Goal: Use online tool/utility: Utilize a website feature to perform a specific function

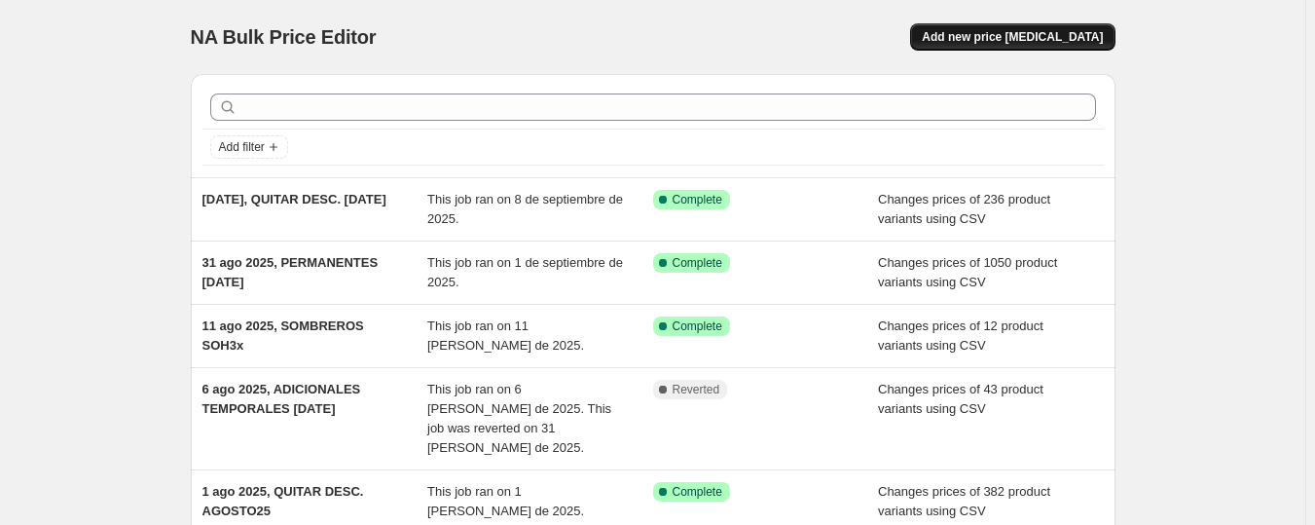
click at [1021, 34] on span "Add new price [MEDICAL_DATA]" at bounding box center [1012, 37] width 181 height 16
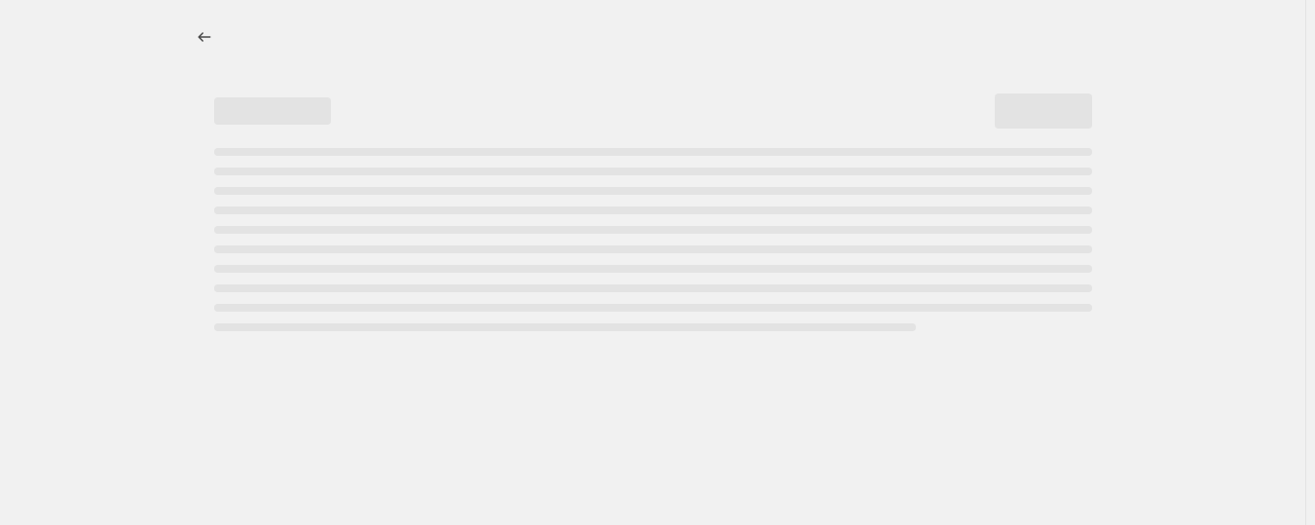
select select "percentage"
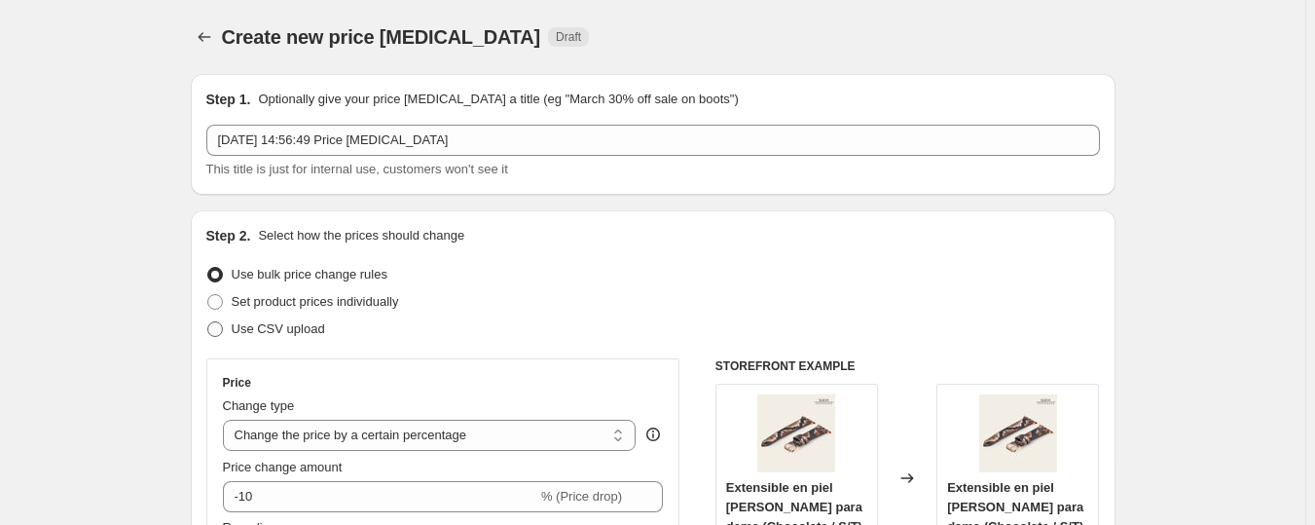
click at [269, 330] on span "Use CSV upload" at bounding box center [278, 328] width 93 height 15
click at [208, 322] on input "Use CSV upload" at bounding box center [207, 321] width 1 height 1
radio input "true"
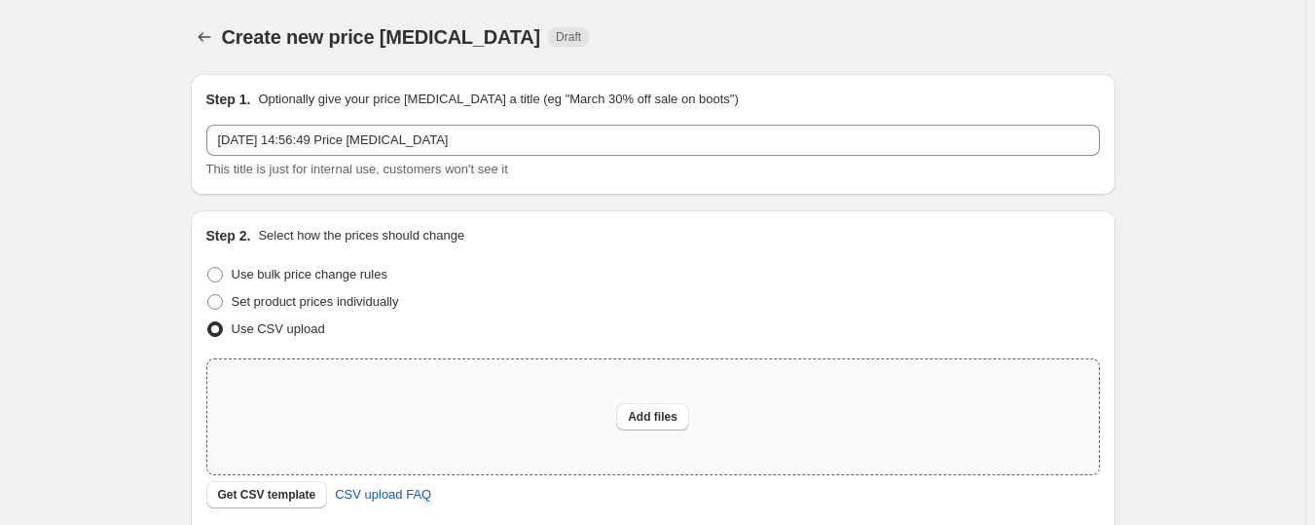
scroll to position [265, 0]
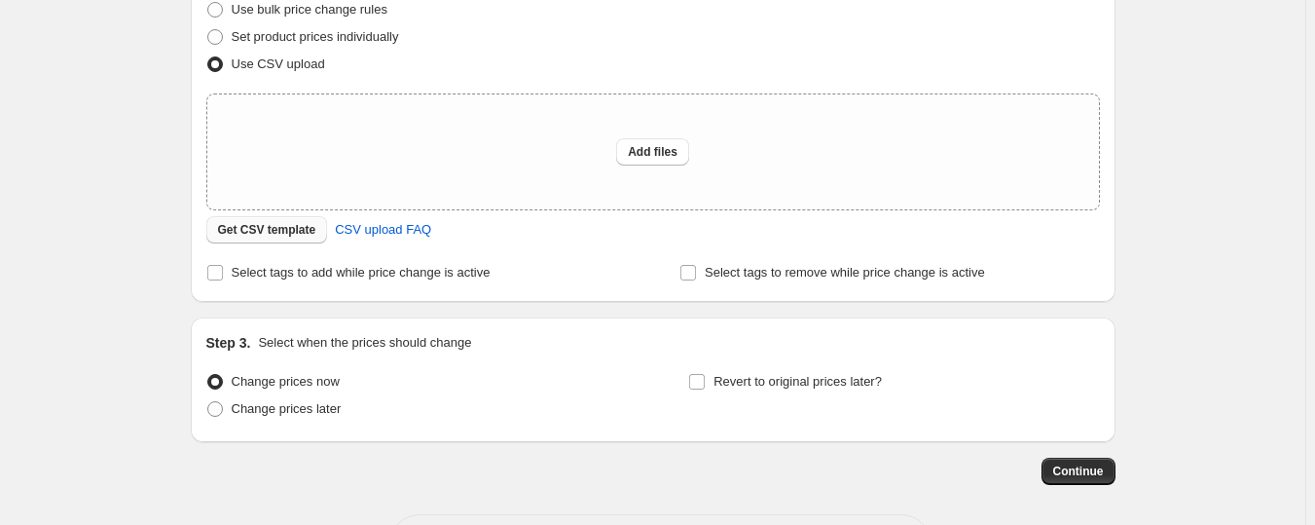
click at [300, 233] on span "Get CSV template" at bounding box center [267, 230] width 98 height 16
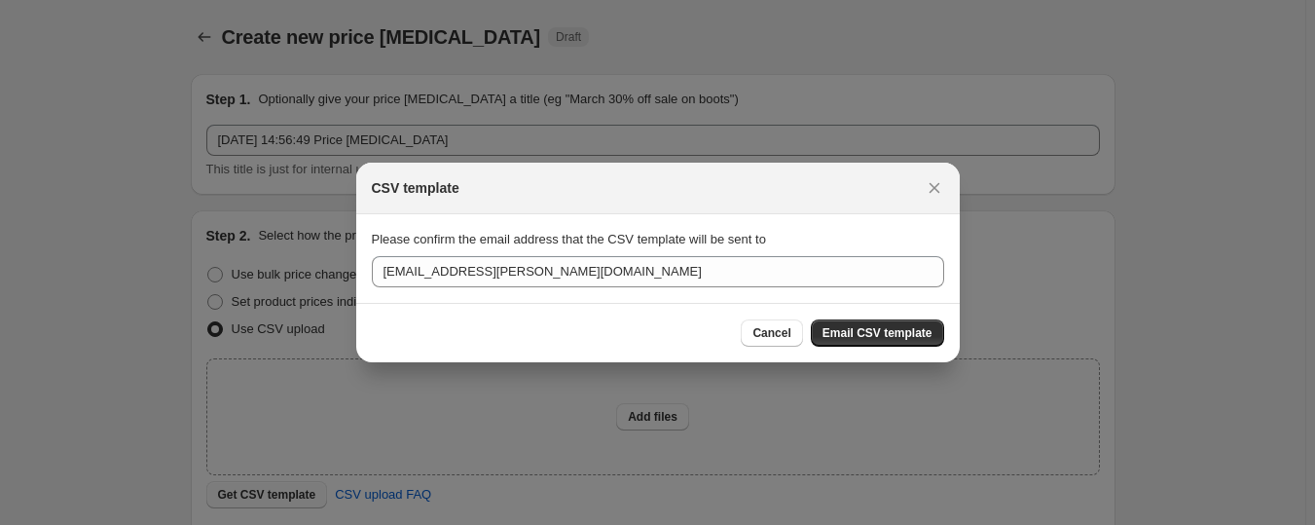
scroll to position [0, 0]
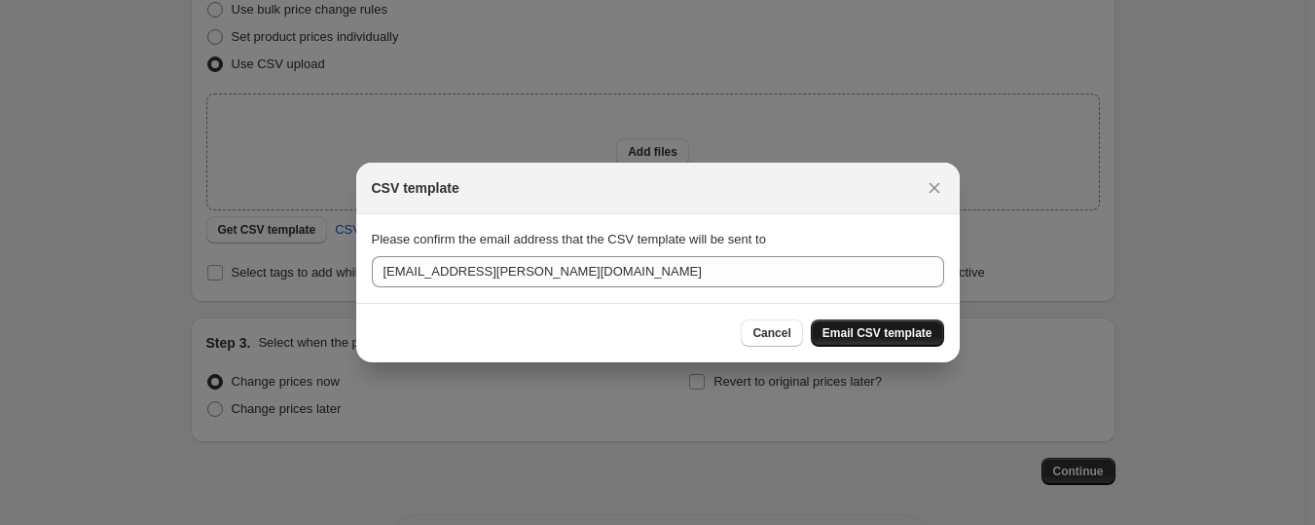
click at [894, 332] on span "Email CSV template" at bounding box center [877, 333] width 110 height 16
